Goal: Find contact information: Find contact information

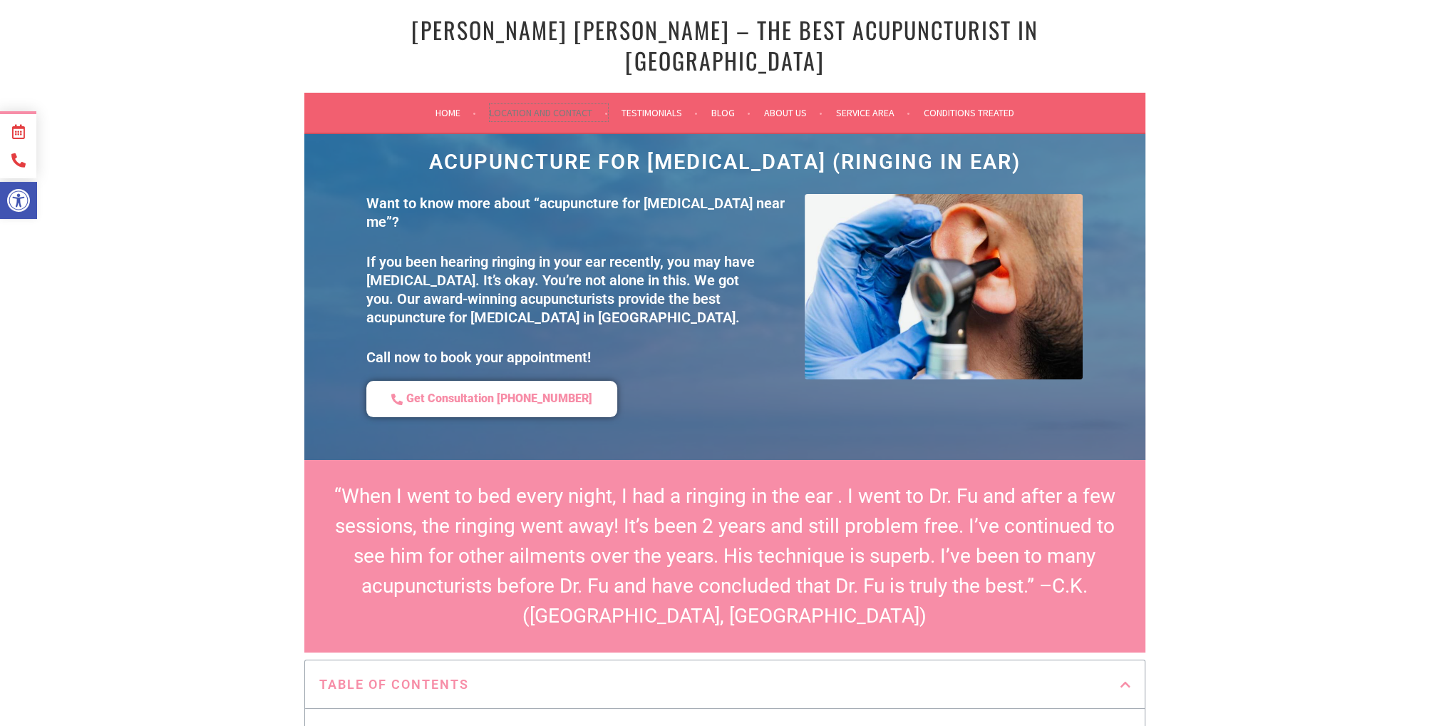
click at [521, 104] on link "Location and Contact" at bounding box center [549, 112] width 118 height 17
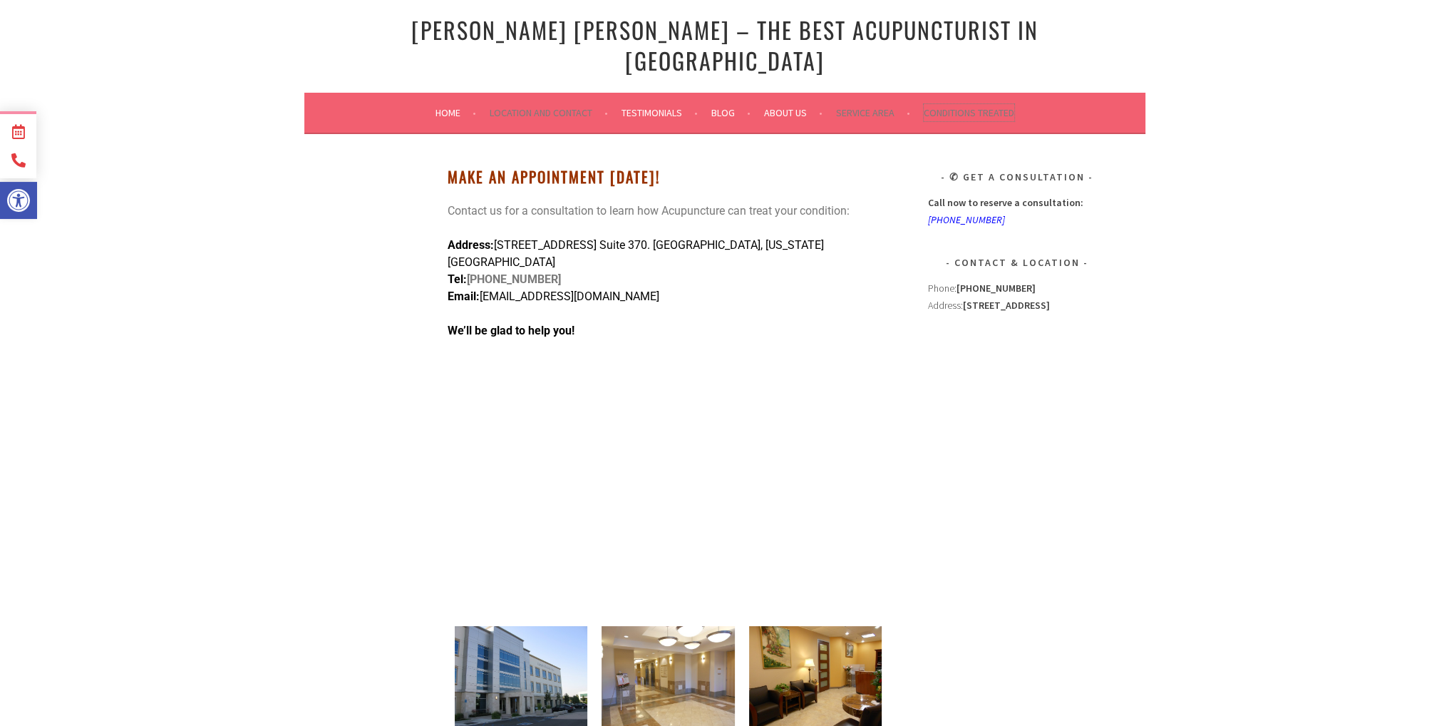
click at [944, 104] on link "Conditions Treated" at bounding box center [969, 112] width 91 height 17
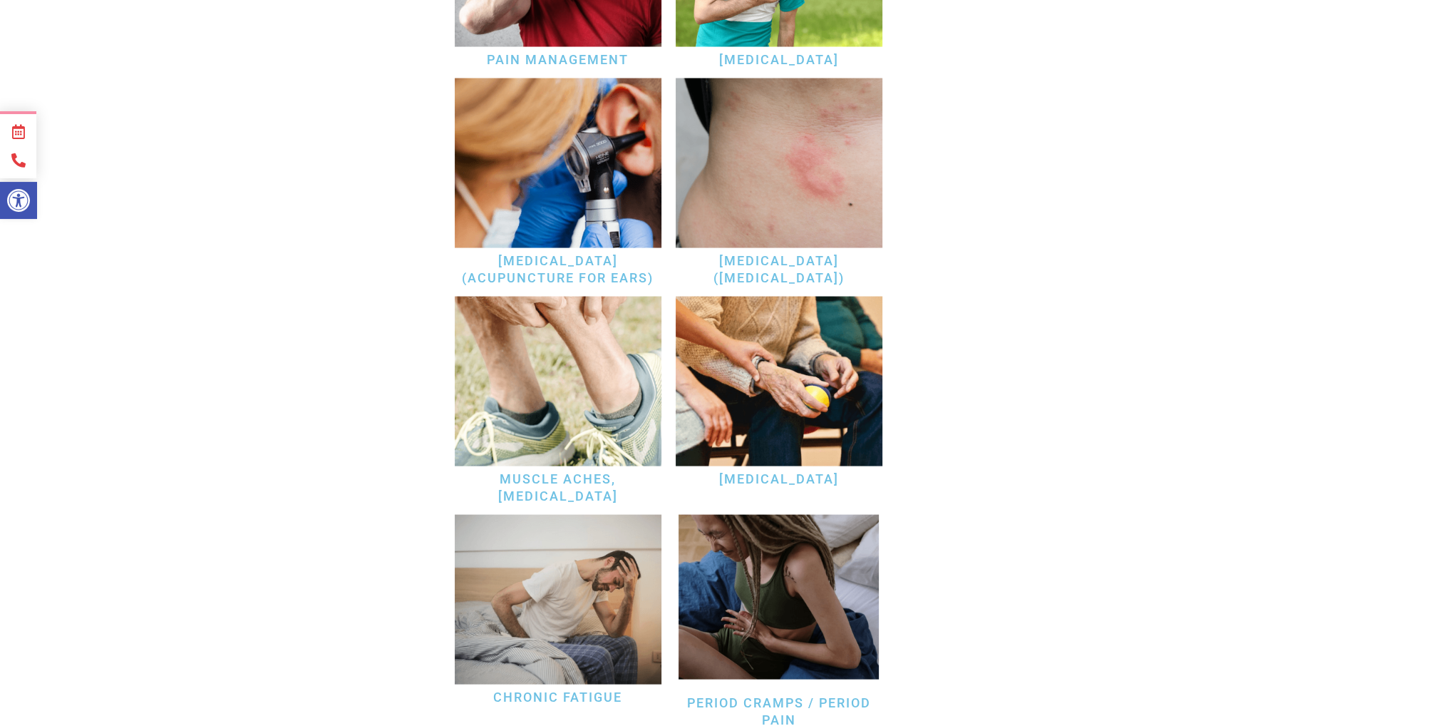
scroll to position [3666, 0]
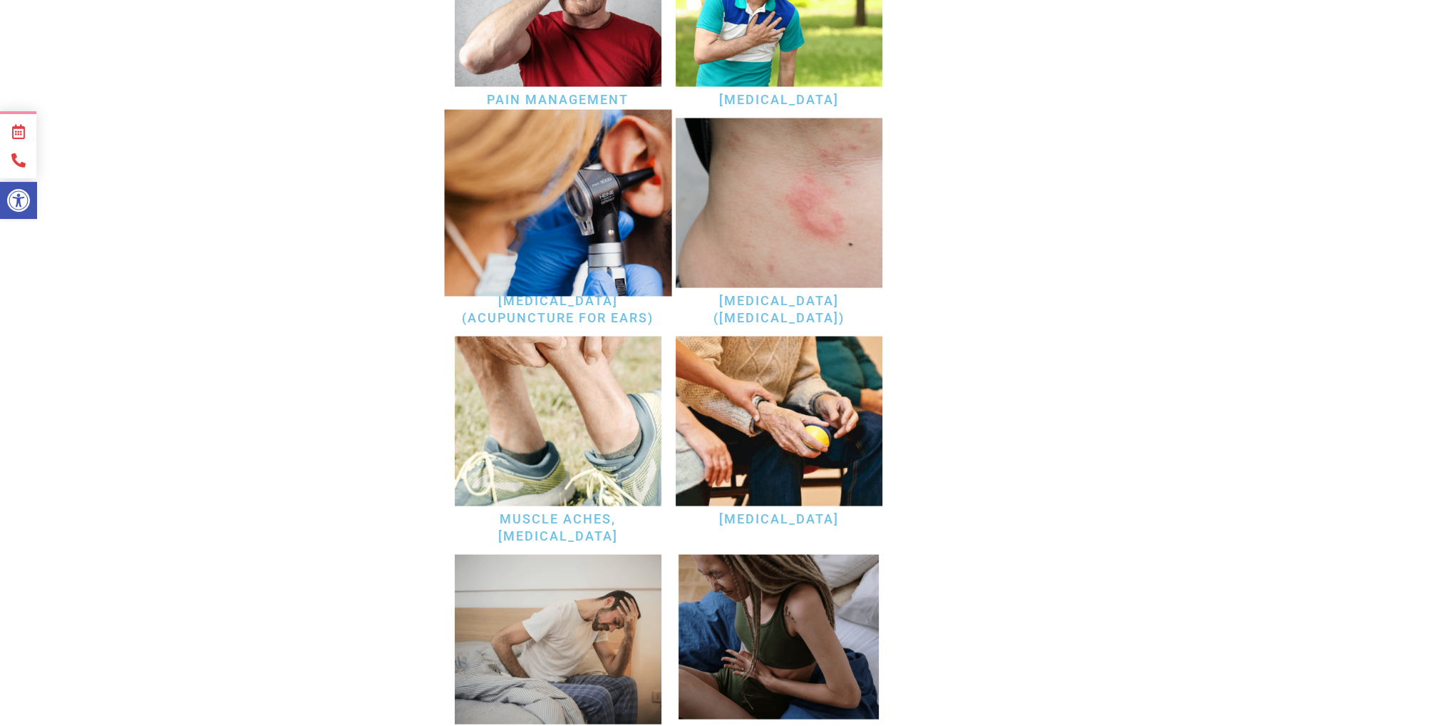
click at [572, 218] on img at bounding box center [557, 203] width 227 height 187
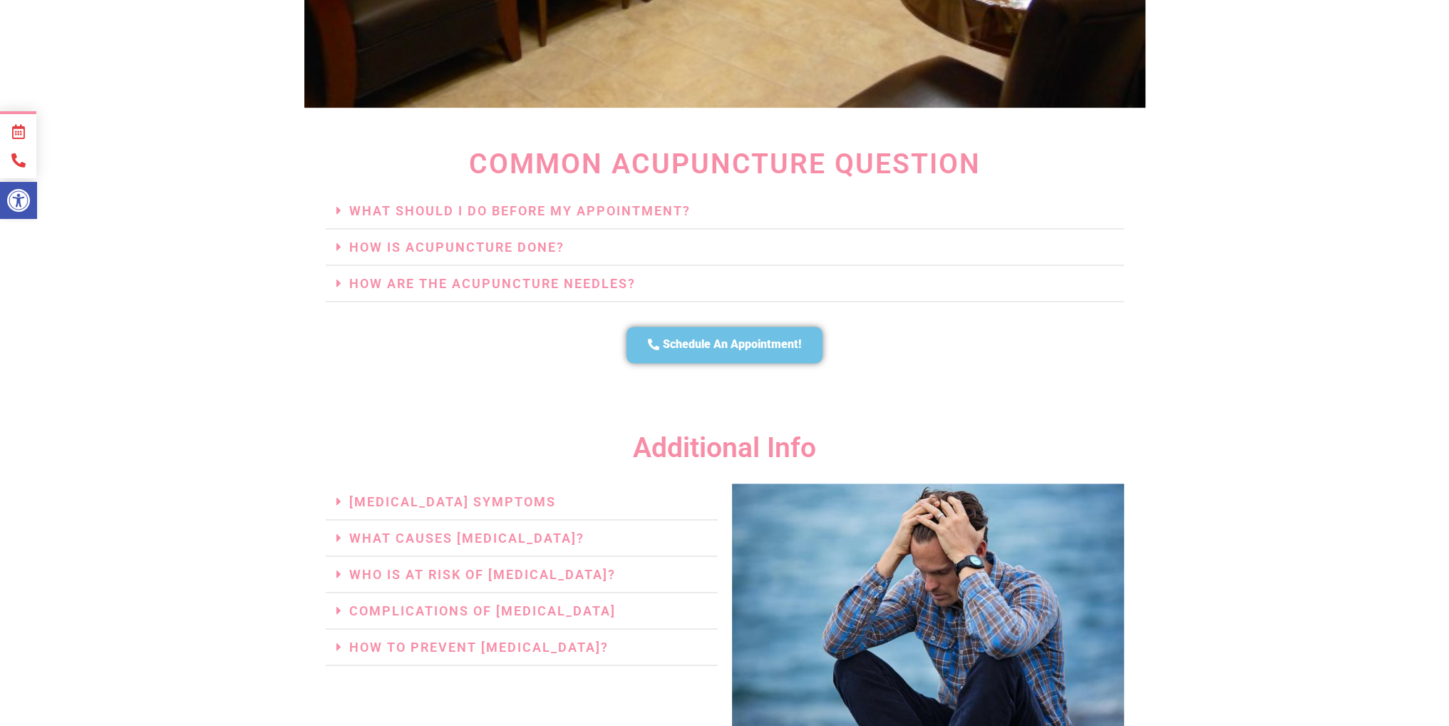
scroll to position [2736, 0]
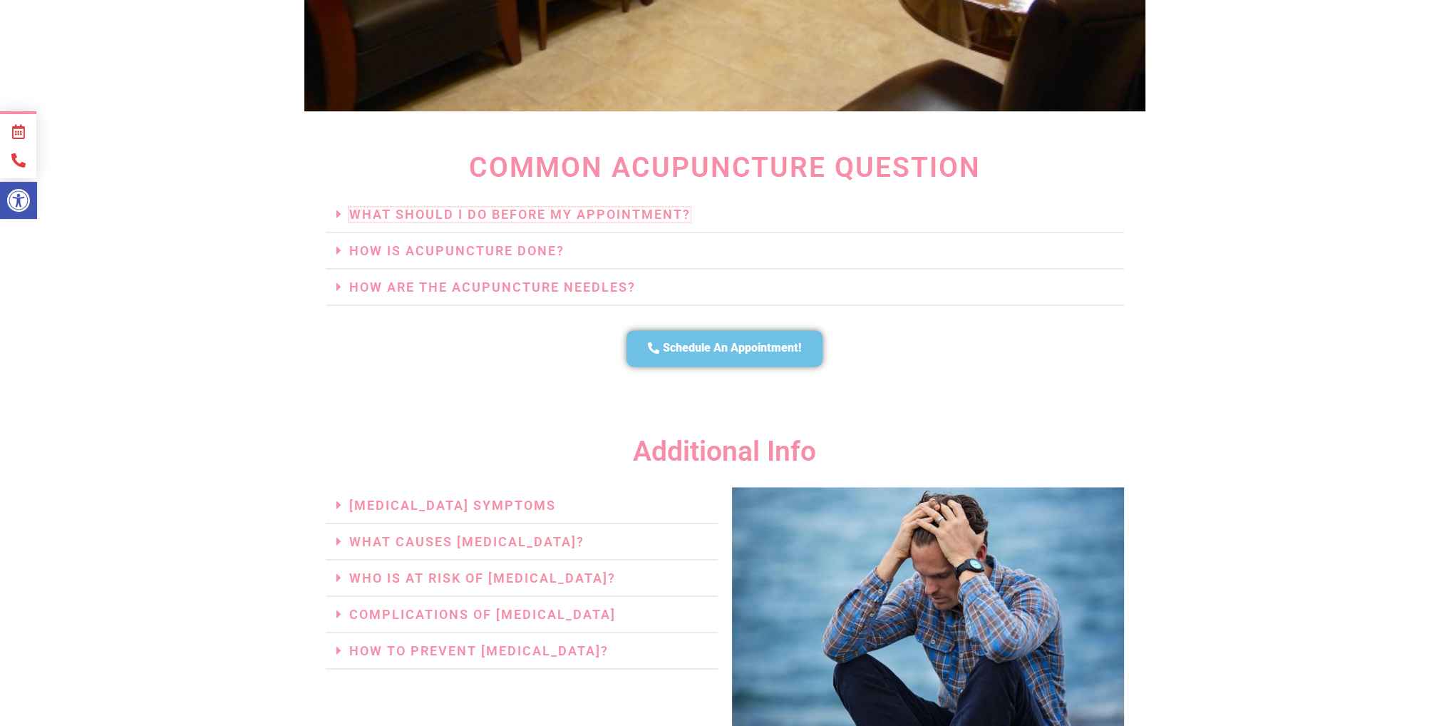
click at [535, 207] on link "What Should I Do Before My Appointment?" at bounding box center [519, 214] width 341 height 15
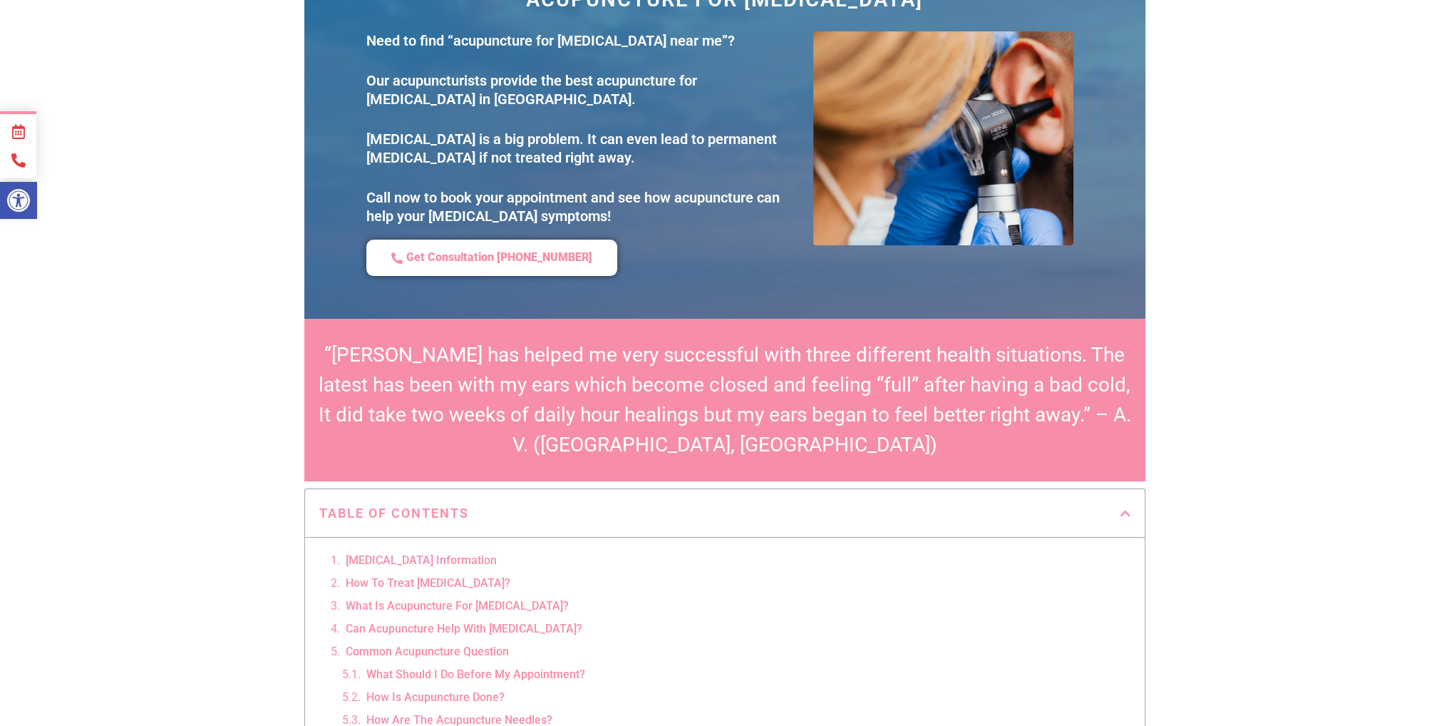
scroll to position [0, 0]
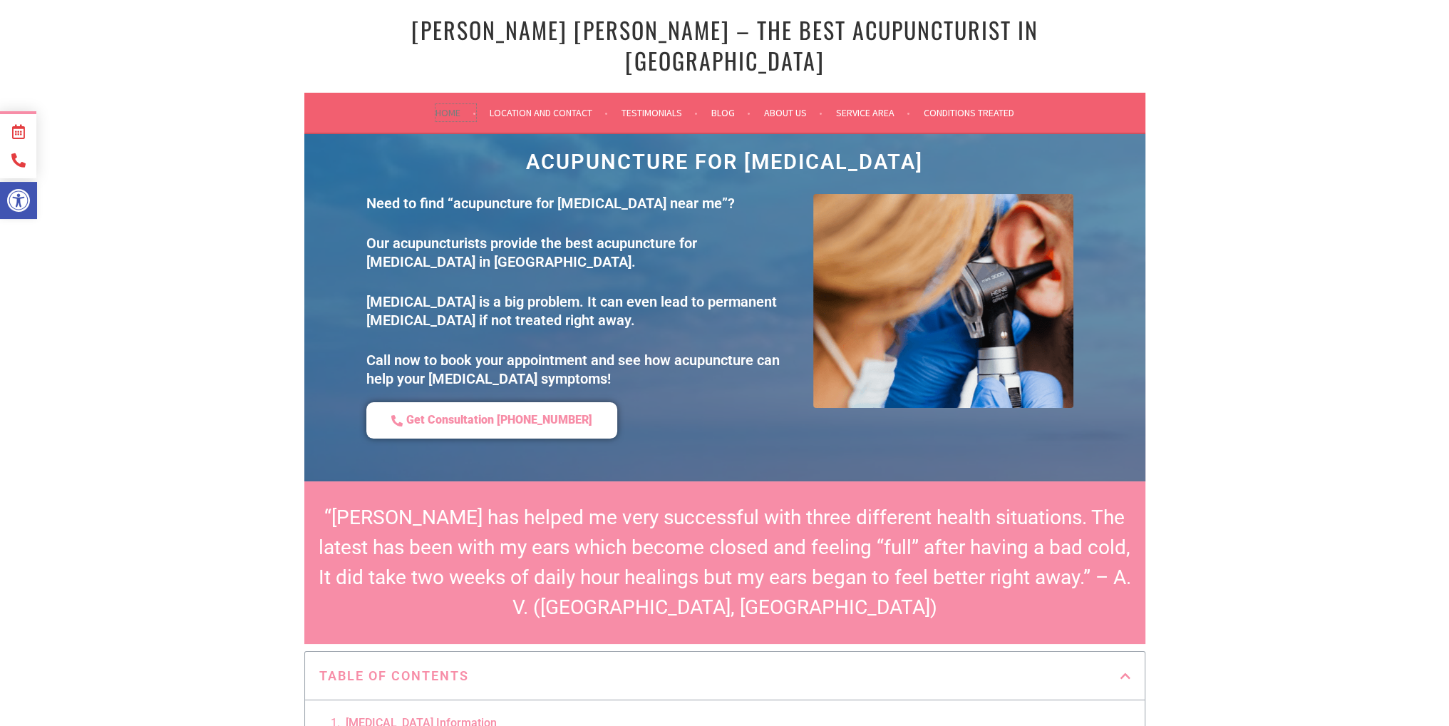
click at [445, 104] on link "Home" at bounding box center [456, 112] width 41 height 17
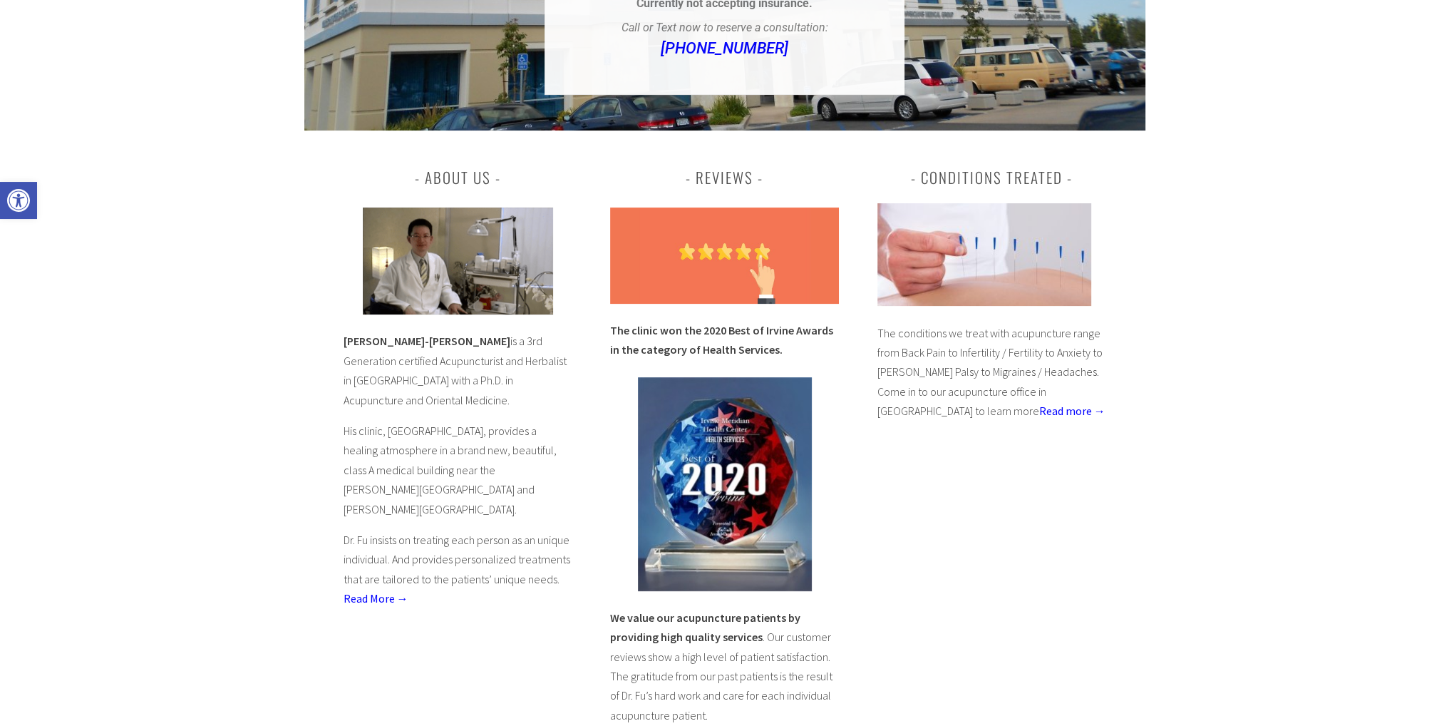
scroll to position [440, 0]
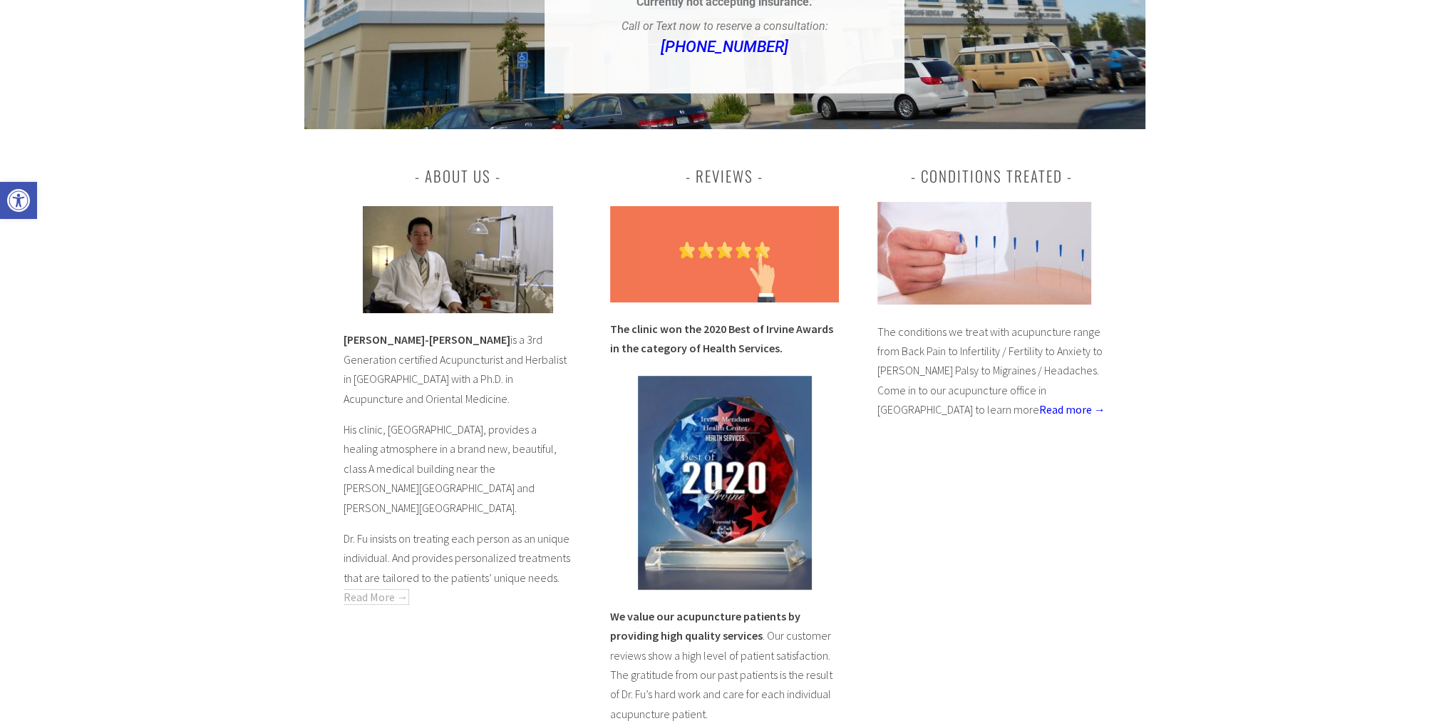
click at [371, 589] on link "Read More →" at bounding box center [376, 596] width 65 height 14
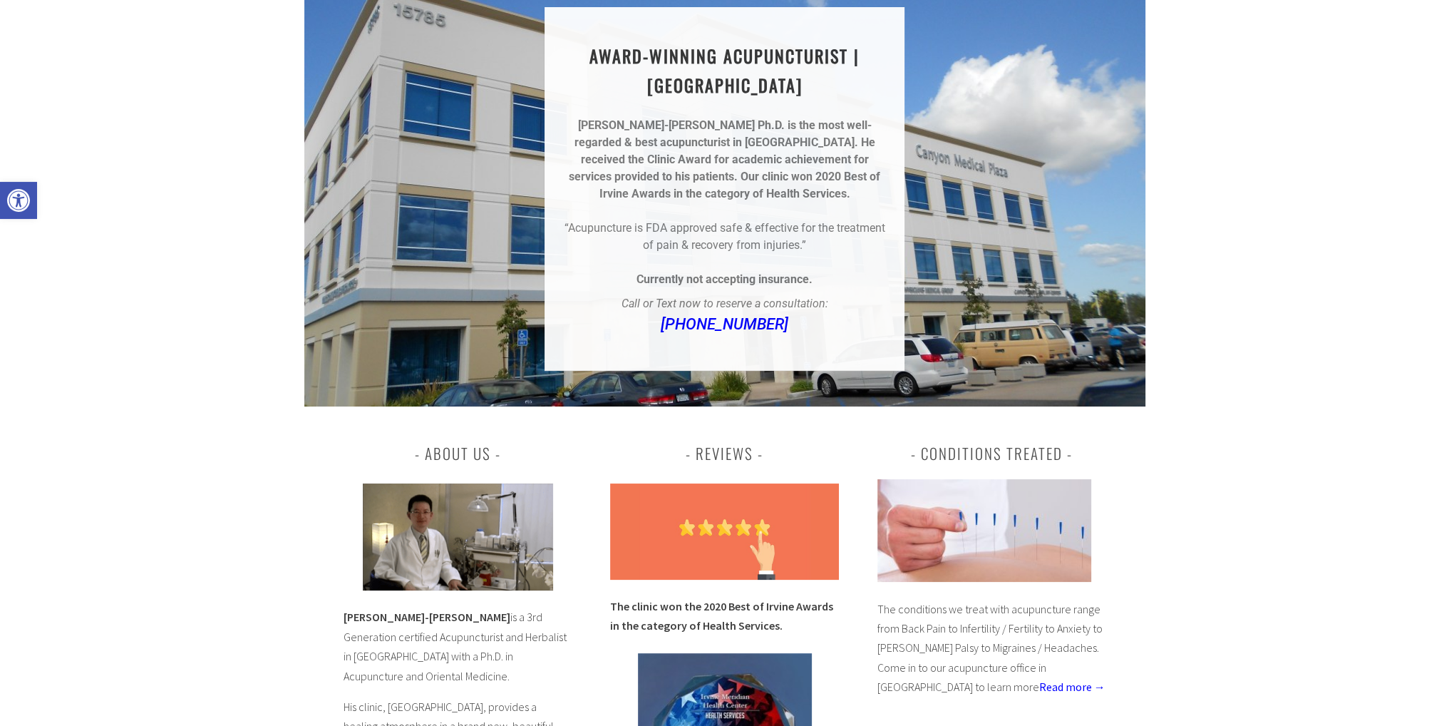
scroll to position [0, 0]
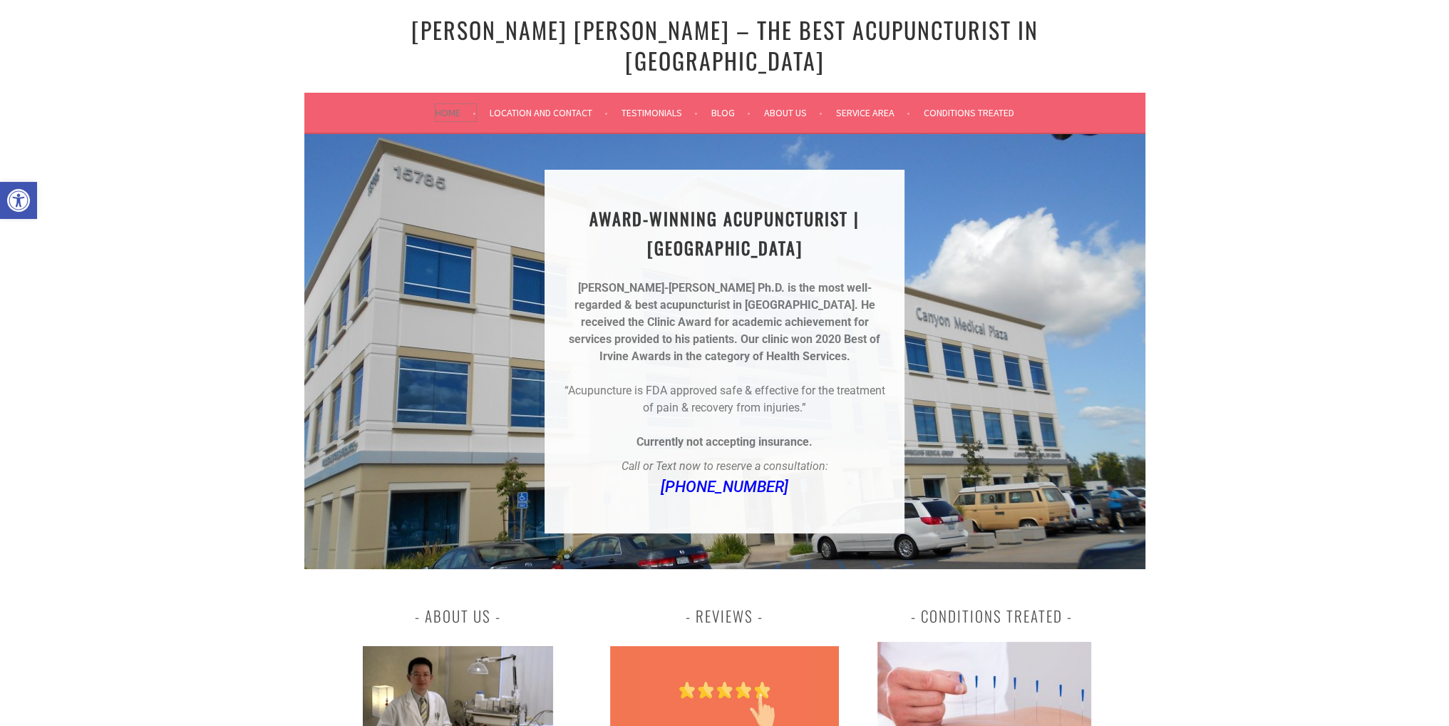
click at [439, 104] on link "Home" at bounding box center [456, 112] width 41 height 17
click at [549, 104] on link "Location and Contact" at bounding box center [549, 112] width 118 height 17
